Goal: Navigation & Orientation: Find specific page/section

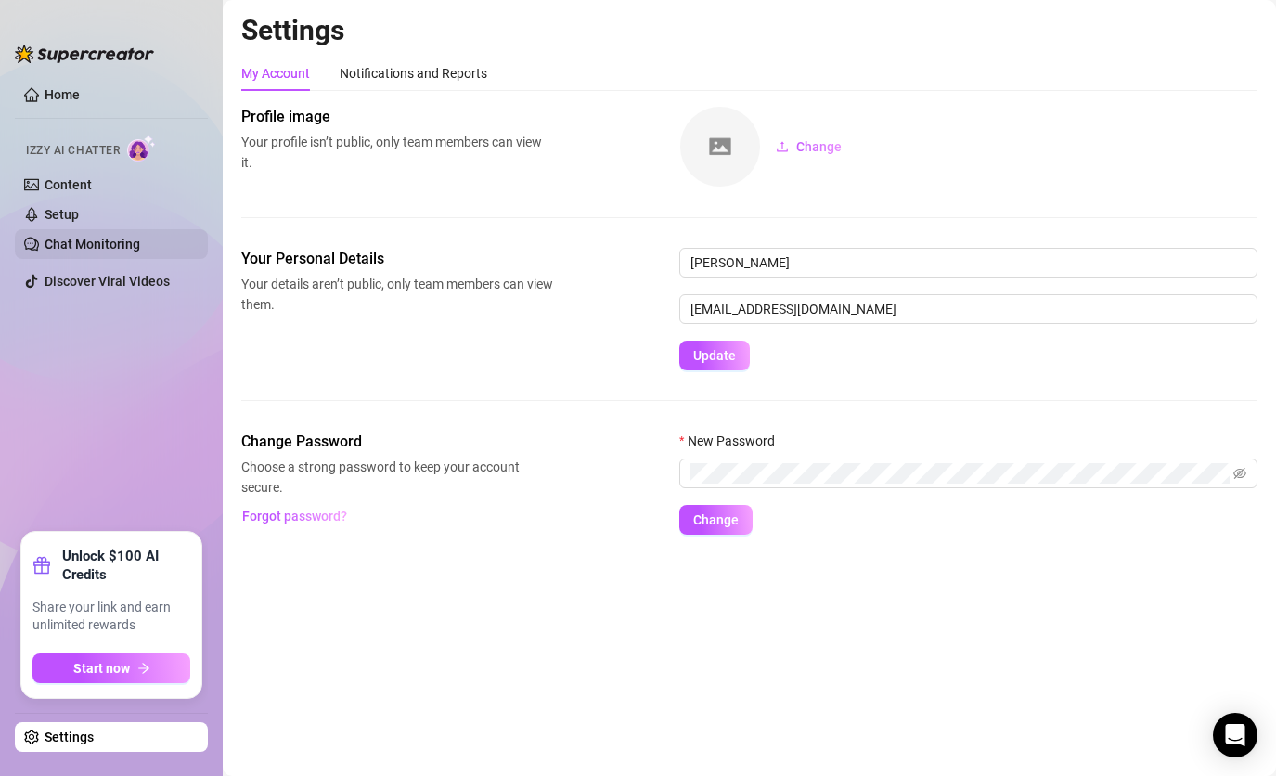
click at [97, 250] on link "Chat Monitoring" at bounding box center [93, 244] width 96 height 15
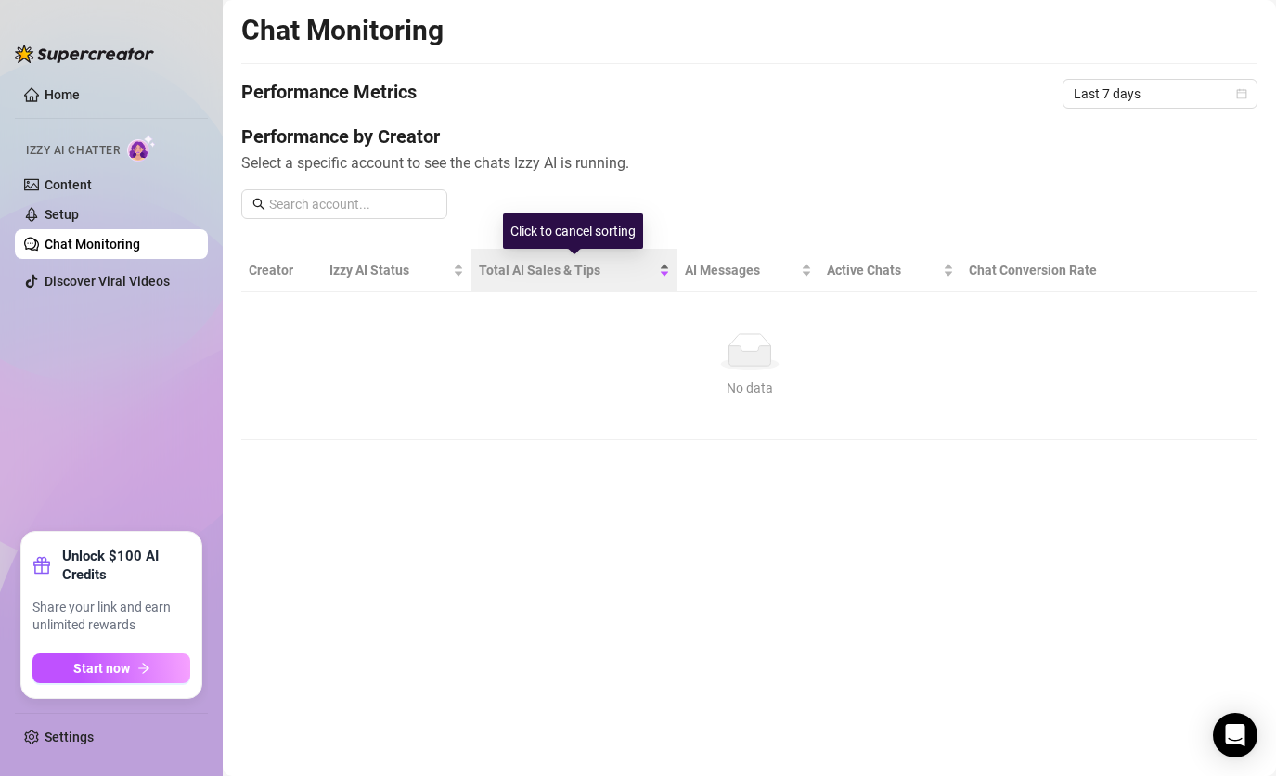
click at [549, 276] on span "Total AI Sales & Tips" at bounding box center [567, 270] width 176 height 20
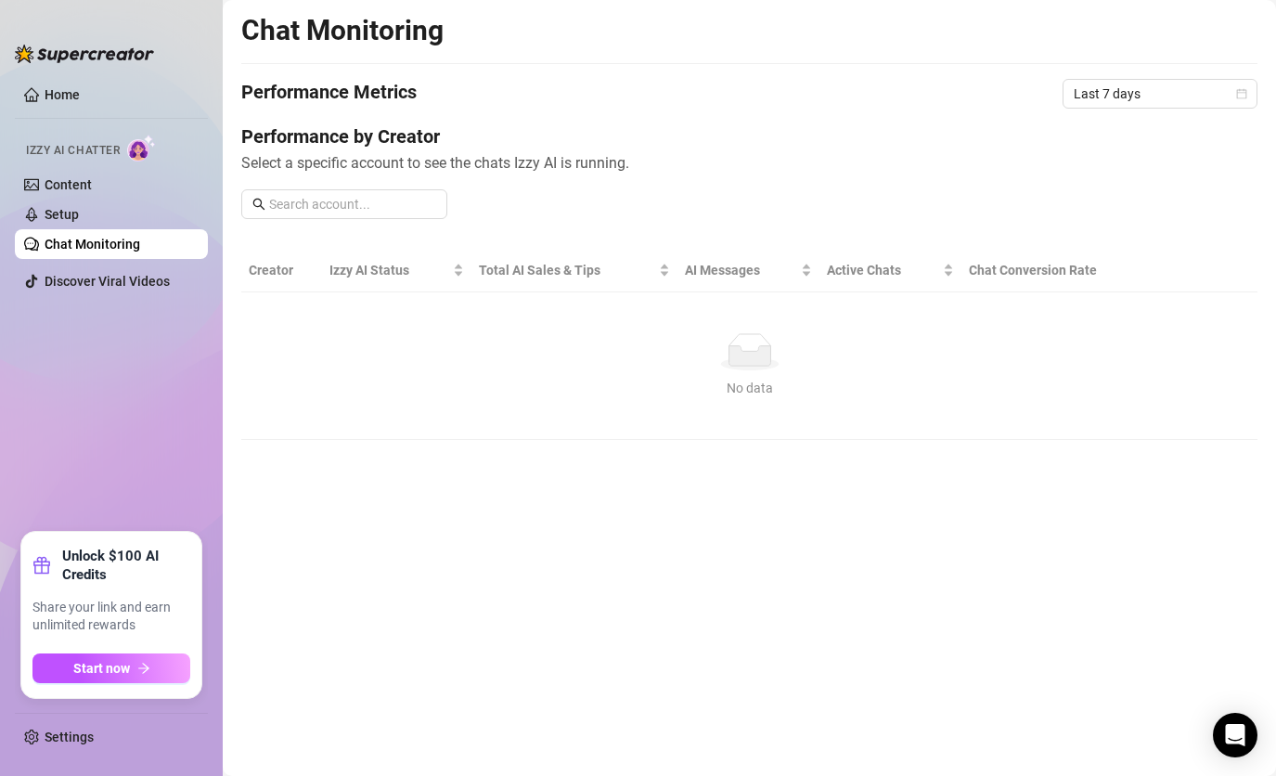
click at [289, 258] on th "Creator" at bounding box center [281, 271] width 81 height 44
click at [269, 266] on th "Creator" at bounding box center [281, 271] width 81 height 44
click at [273, 261] on th "Creator" at bounding box center [281, 271] width 81 height 44
click at [281, 275] on th "Creator" at bounding box center [281, 271] width 81 height 44
click at [92, 192] on link "Content" at bounding box center [68, 184] width 47 height 15
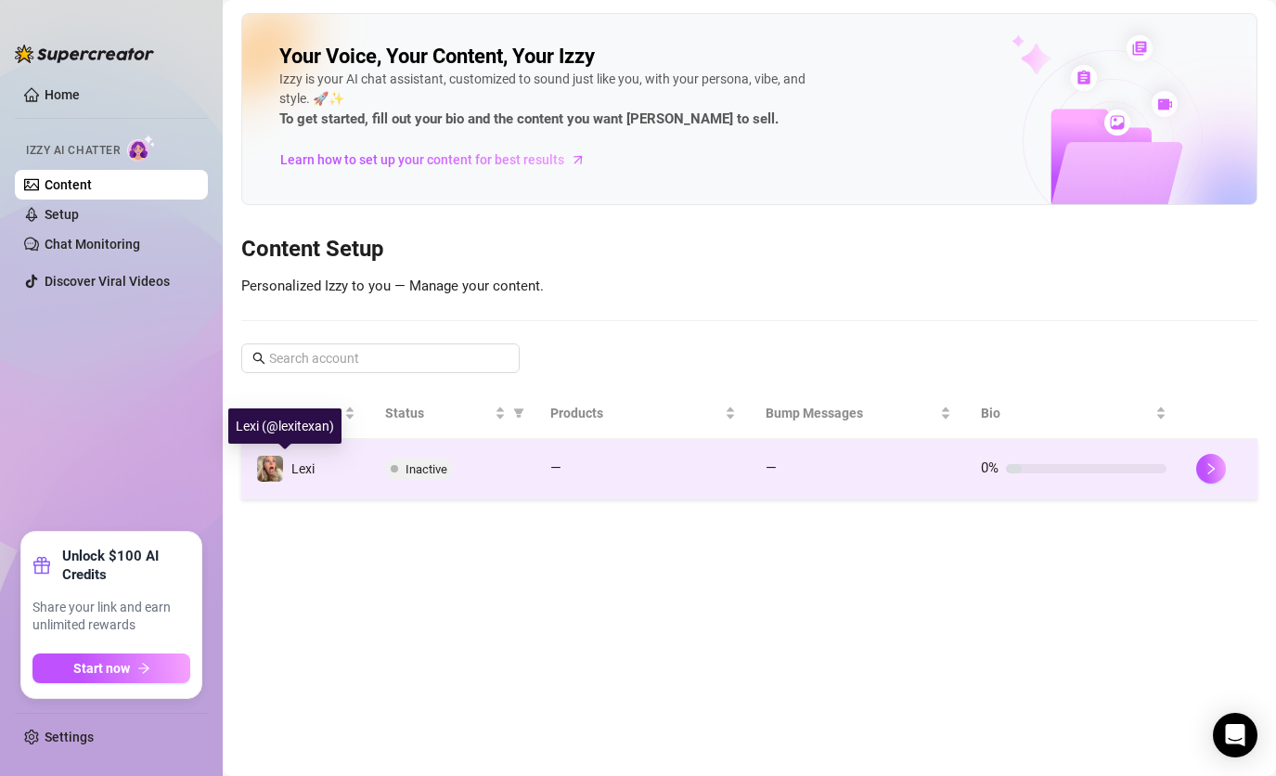
click at [283, 470] on span at bounding box center [270, 469] width 28 height 28
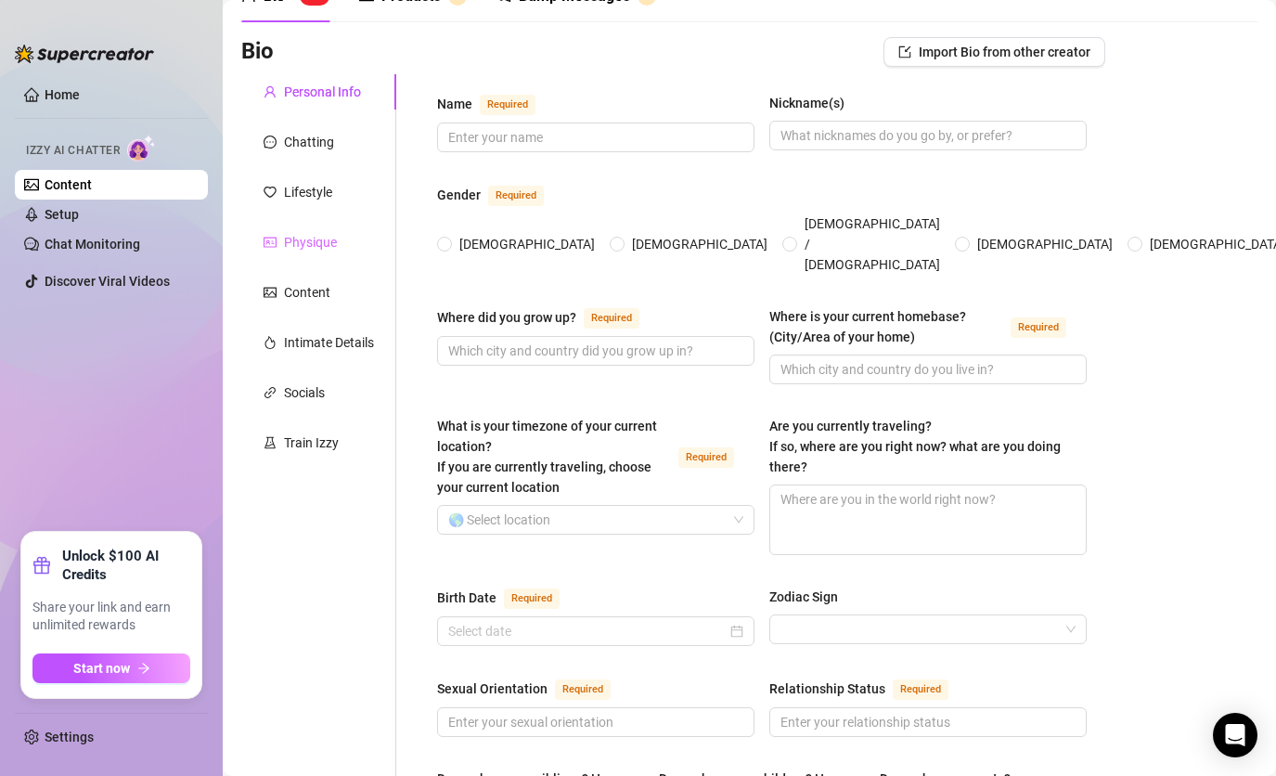
scroll to position [104, 0]
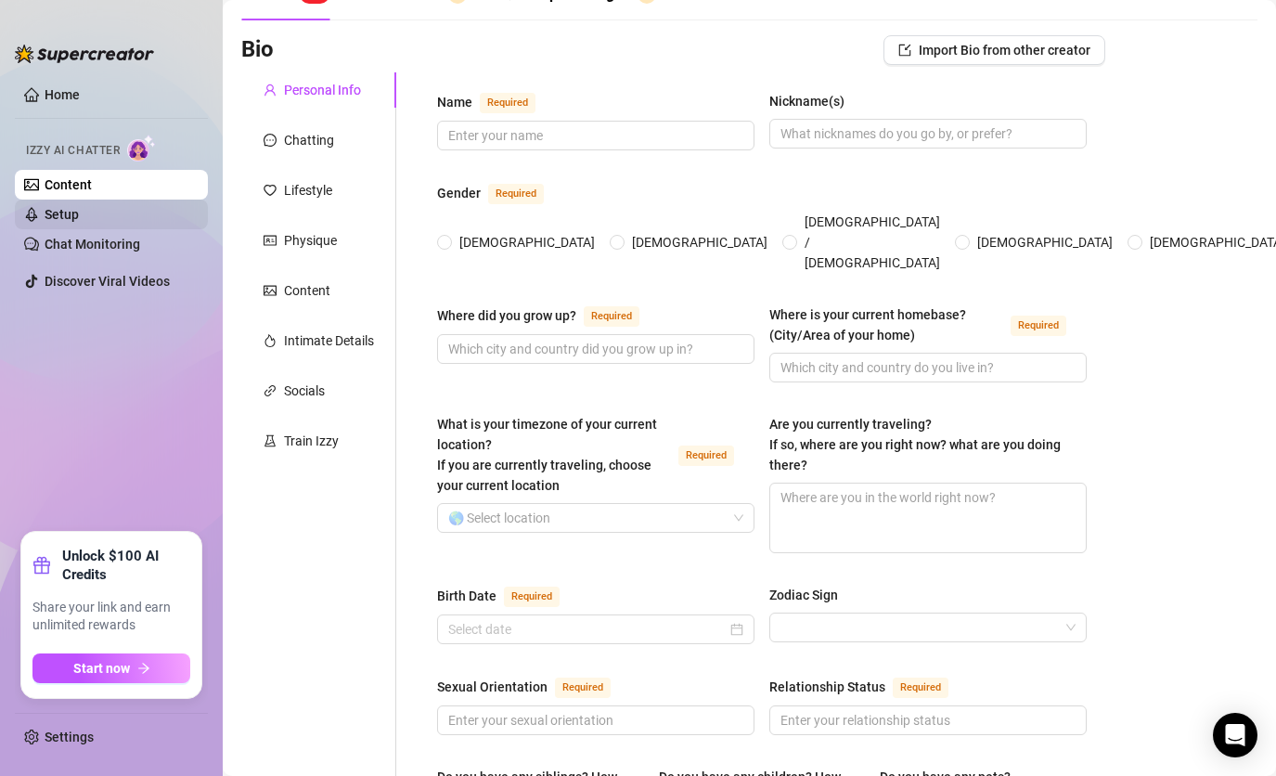
click at [79, 214] on link "Setup" at bounding box center [62, 214] width 34 height 15
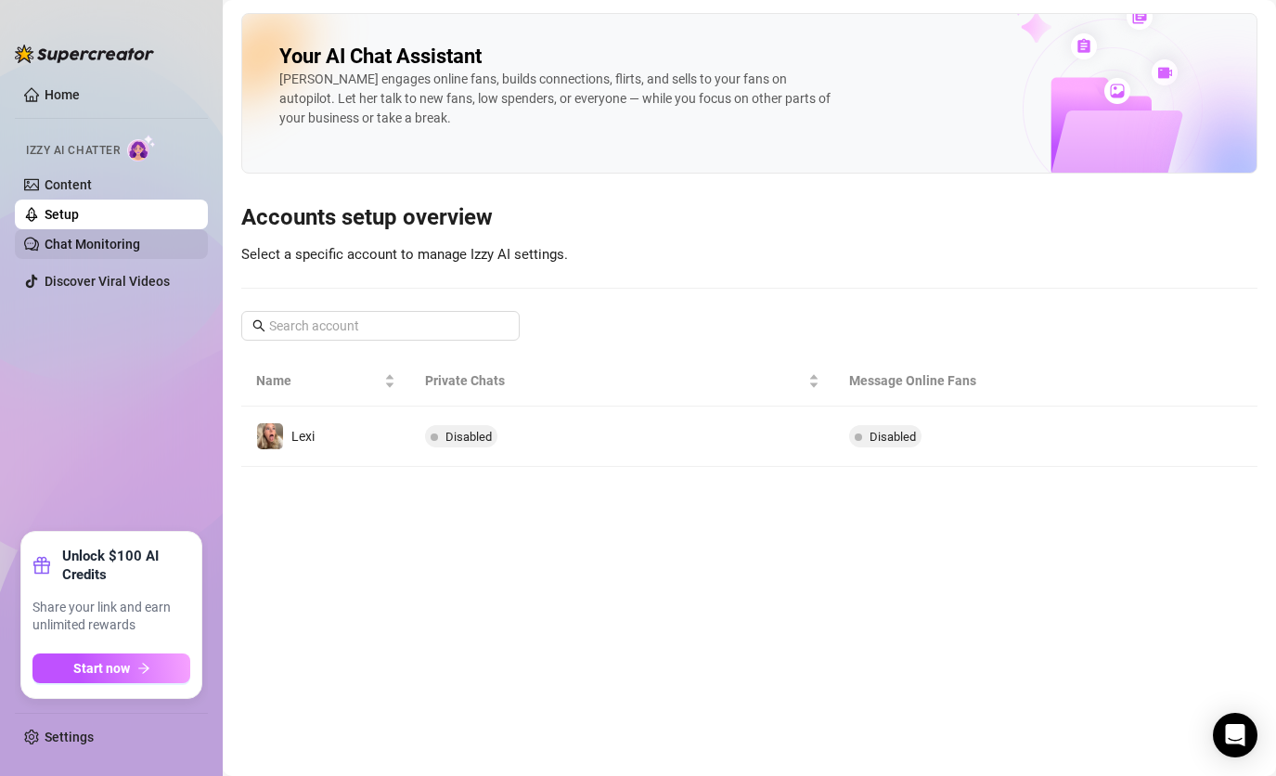
click at [130, 237] on link "Chat Monitoring" at bounding box center [93, 244] width 96 height 15
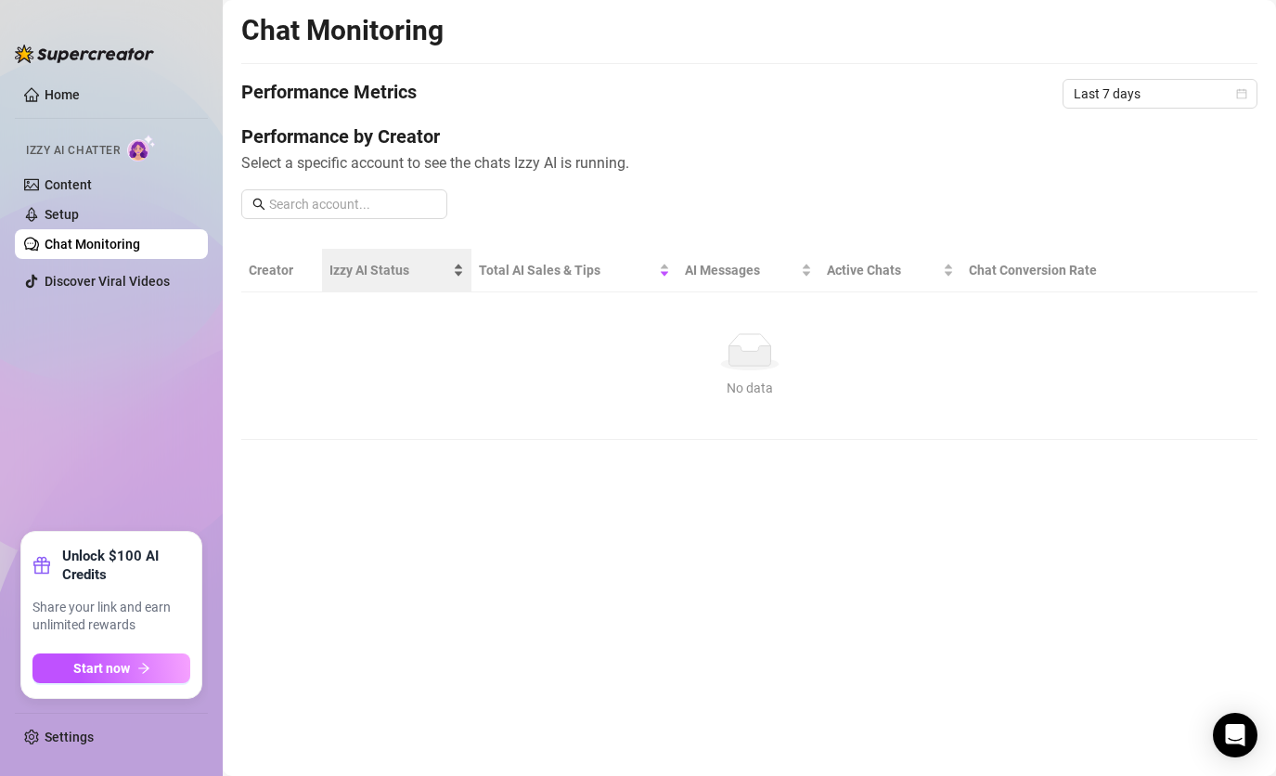
click at [355, 271] on span "Izzy AI Status" at bounding box center [389, 270] width 120 height 20
click at [63, 87] on link "Home" at bounding box center [62, 94] width 35 height 15
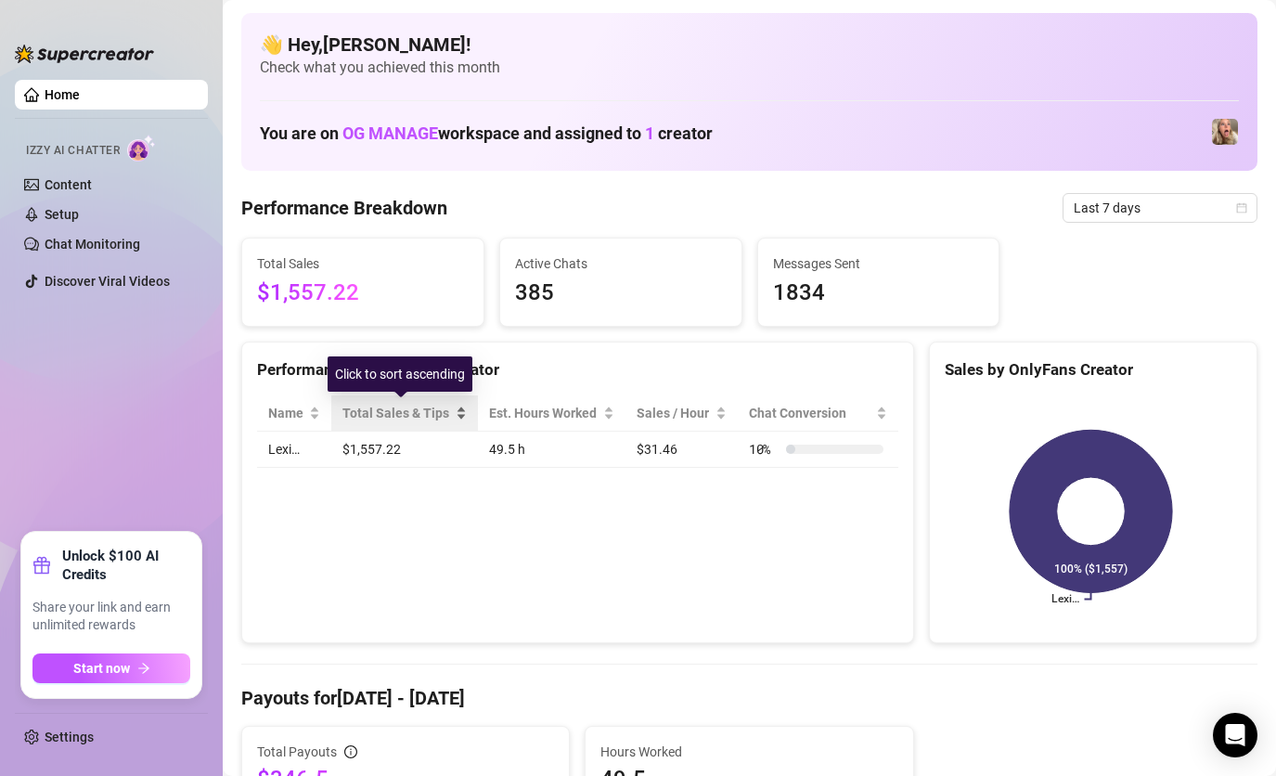
click at [423, 411] on span "Total Sales & Tips" at bounding box center [396, 413] width 109 height 20
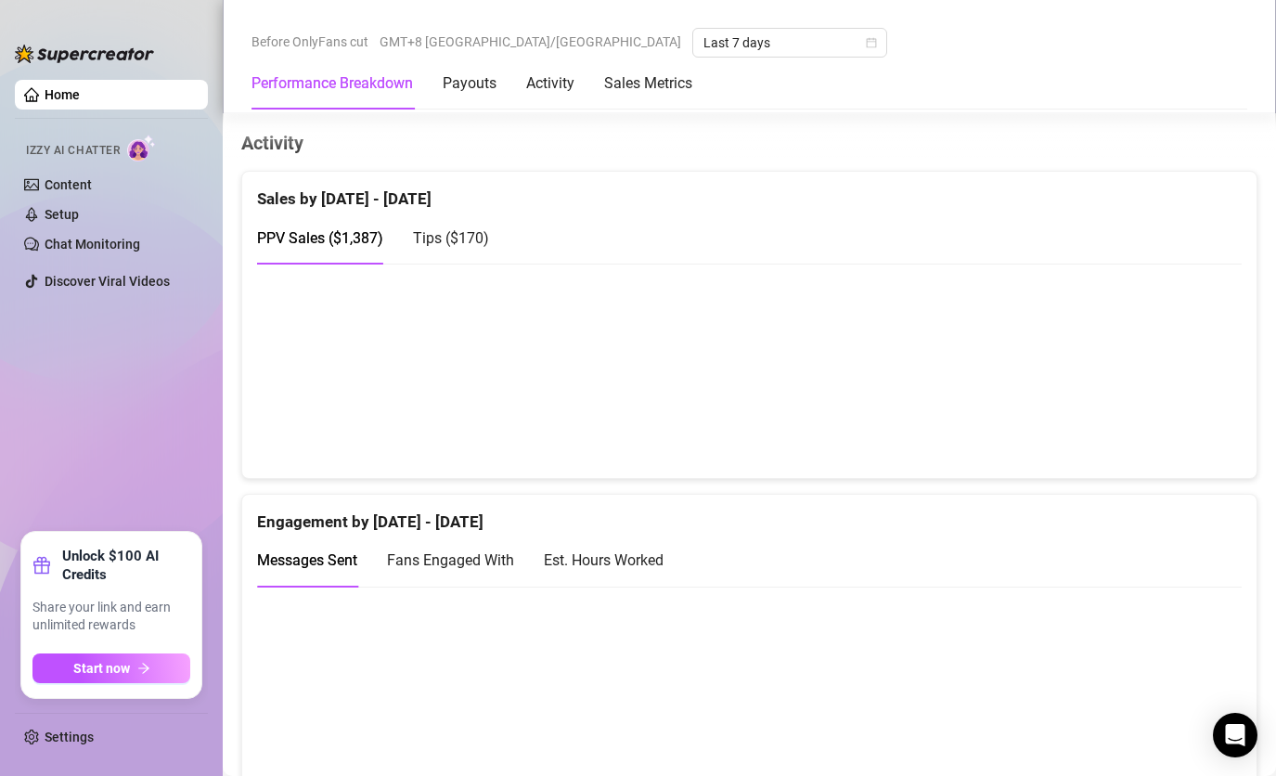
scroll to position [898, 0]
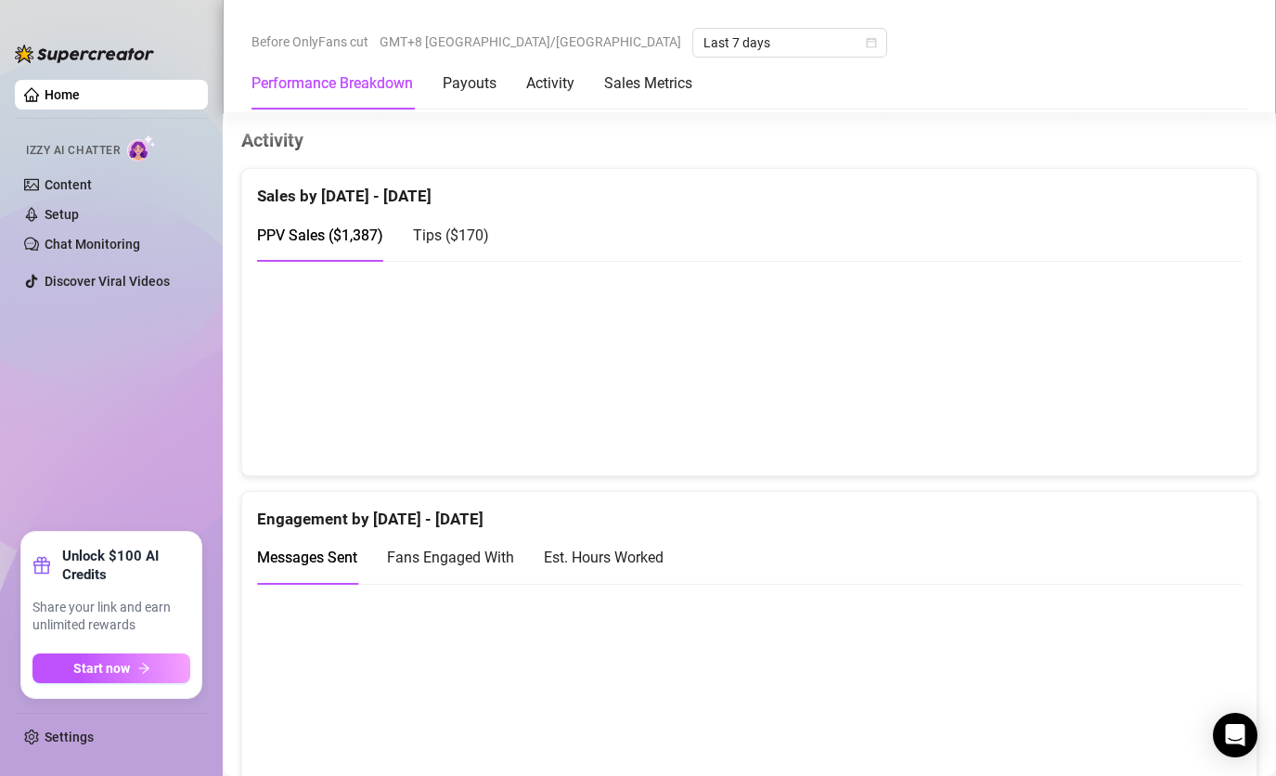
click at [437, 241] on span "Tips ( $170 )" at bounding box center [451, 235] width 76 height 18
click at [343, 237] on span "PPV Sales ( $1,387 )" at bounding box center [320, 235] width 126 height 18
click at [454, 238] on span "Tips ( $170 )" at bounding box center [451, 235] width 76 height 18
click at [324, 228] on span "PPV Sales ( $1,387 )" at bounding box center [320, 235] width 126 height 18
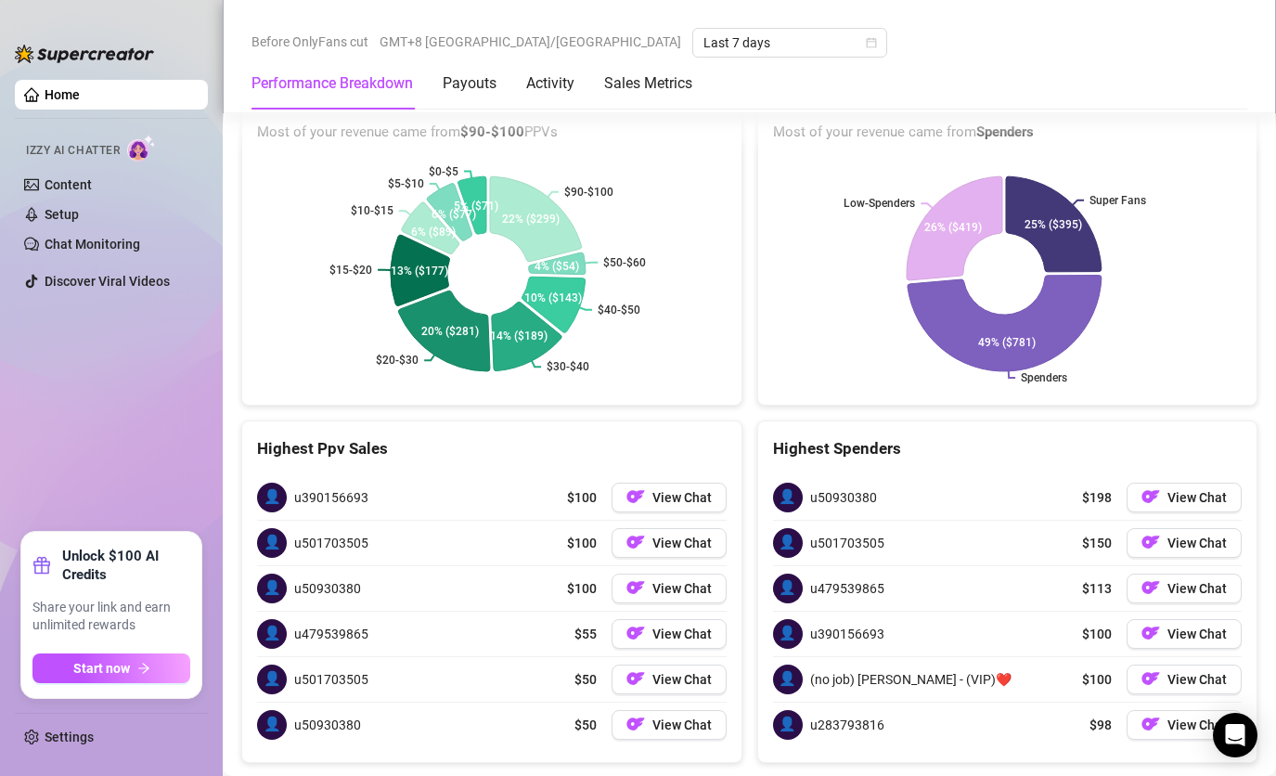
scroll to position [2965, 0]
